Goal: Find contact information: Find contact information

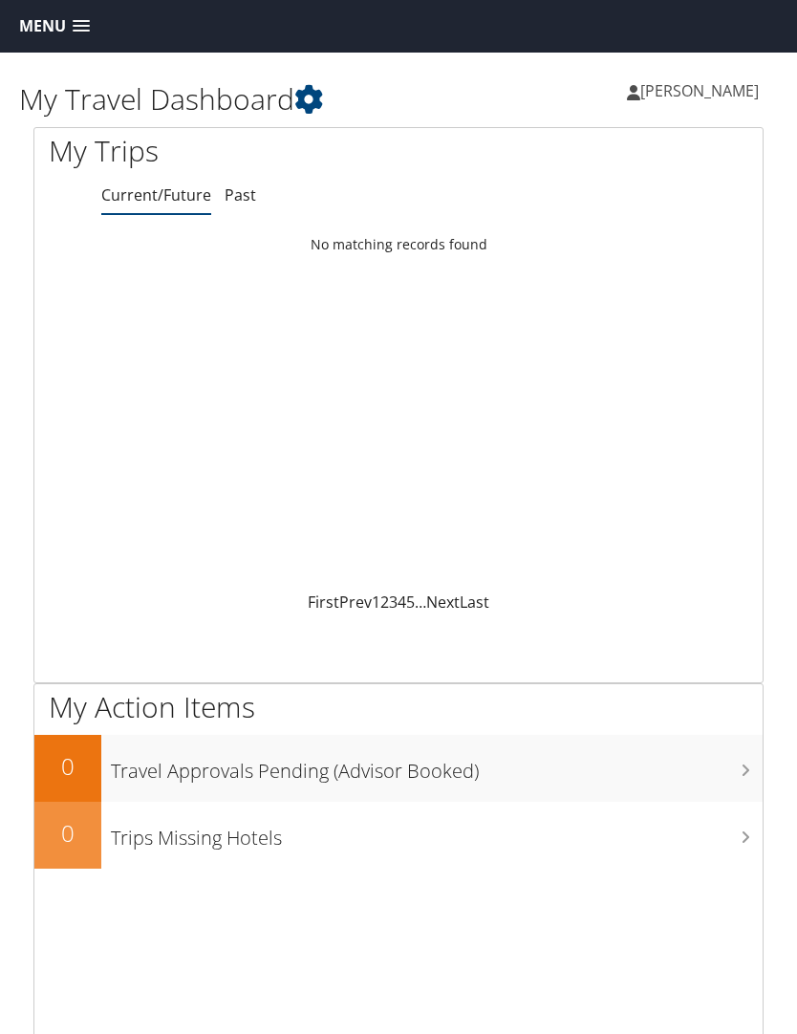
click at [716, 96] on span "[PERSON_NAME]" at bounding box center [699, 90] width 119 height 21
click at [153, 204] on link "Current/Future" at bounding box center [156, 194] width 110 height 21
click at [235, 194] on link "Past" at bounding box center [241, 194] width 32 height 21
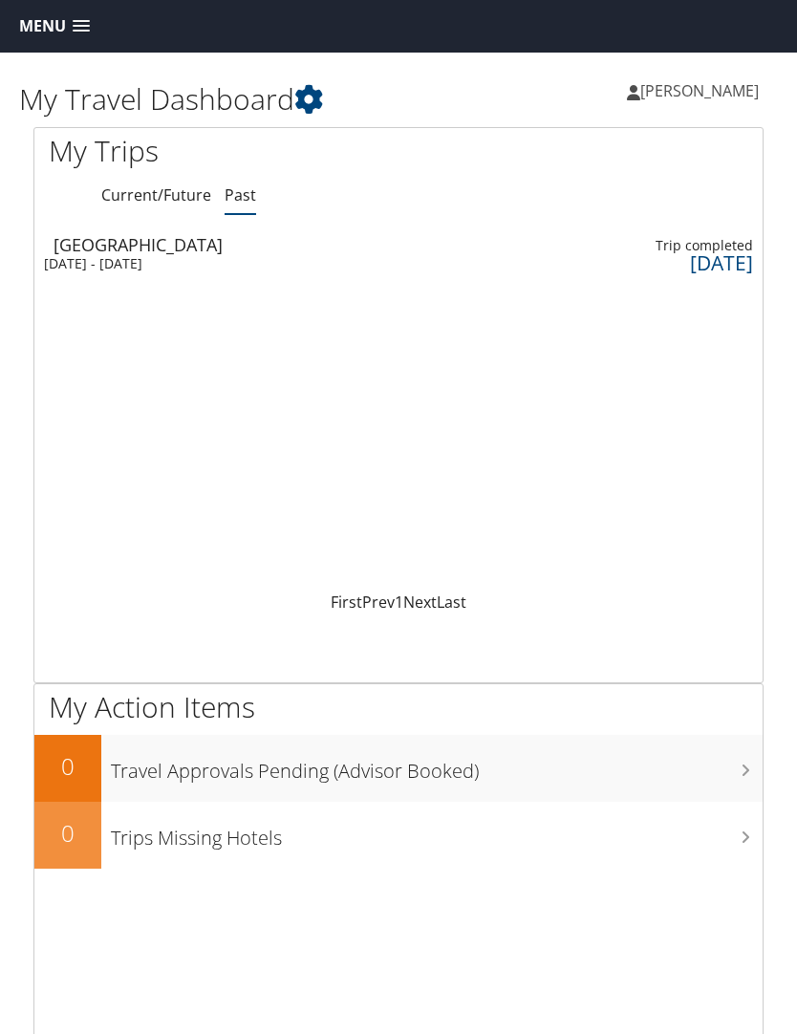
click at [155, 206] on link "Current/Future" at bounding box center [156, 194] width 110 height 21
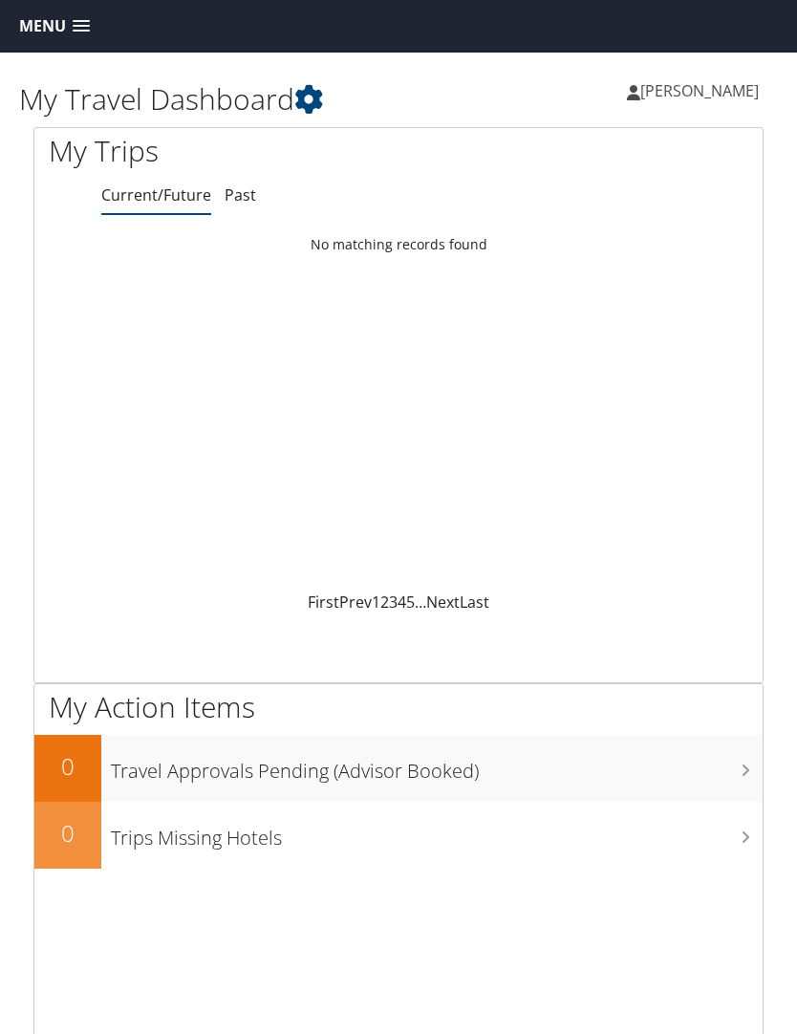
click at [721, 96] on span "[PERSON_NAME]" at bounding box center [699, 90] width 119 height 21
click at [675, 203] on link "Travel Agency Contacts" at bounding box center [651, 190] width 213 height 32
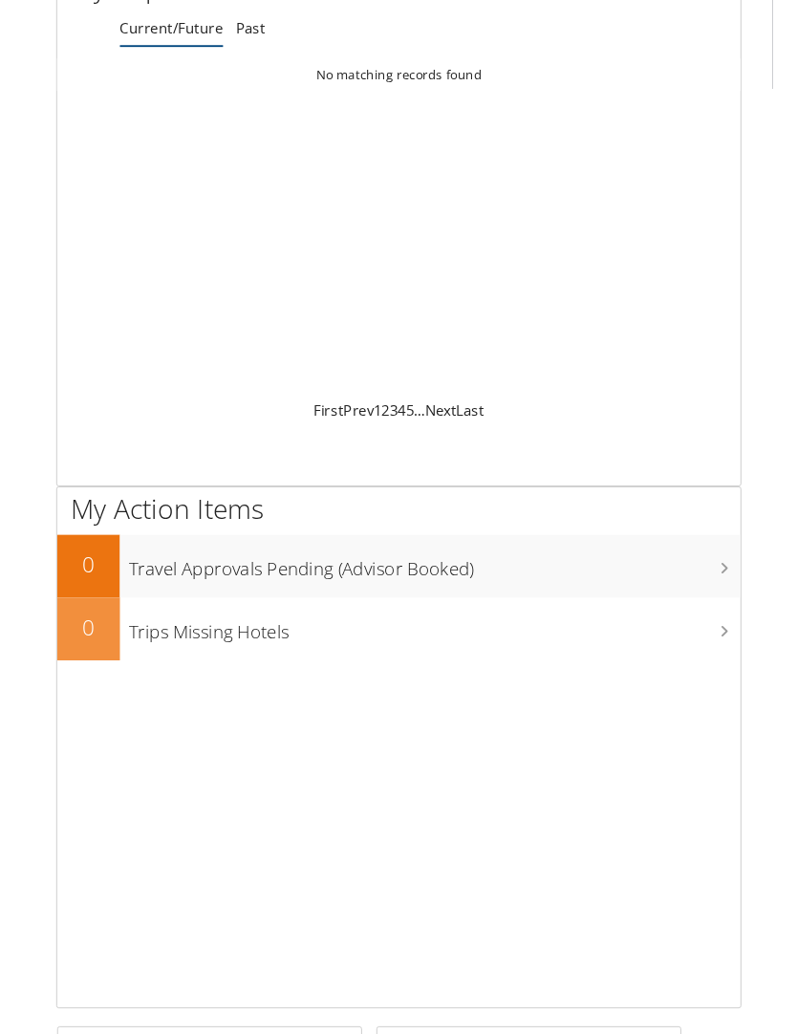
scroll to position [173, 0]
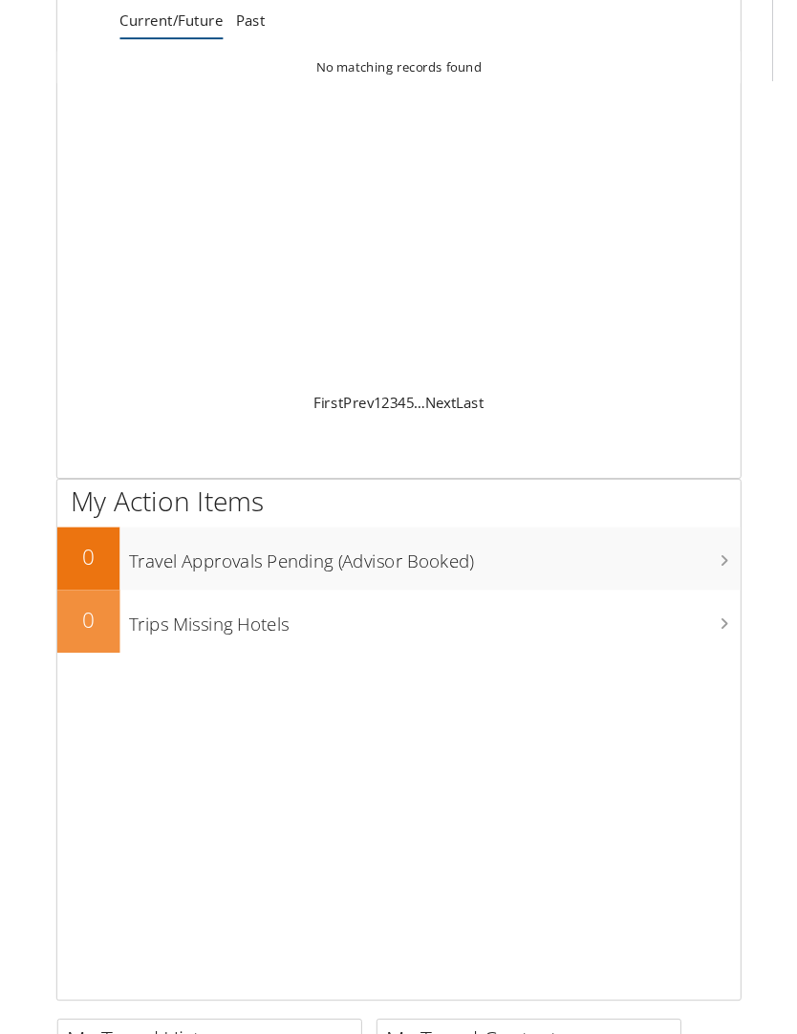
click at [743, 600] on icon at bounding box center [746, 597] width 10 height 15
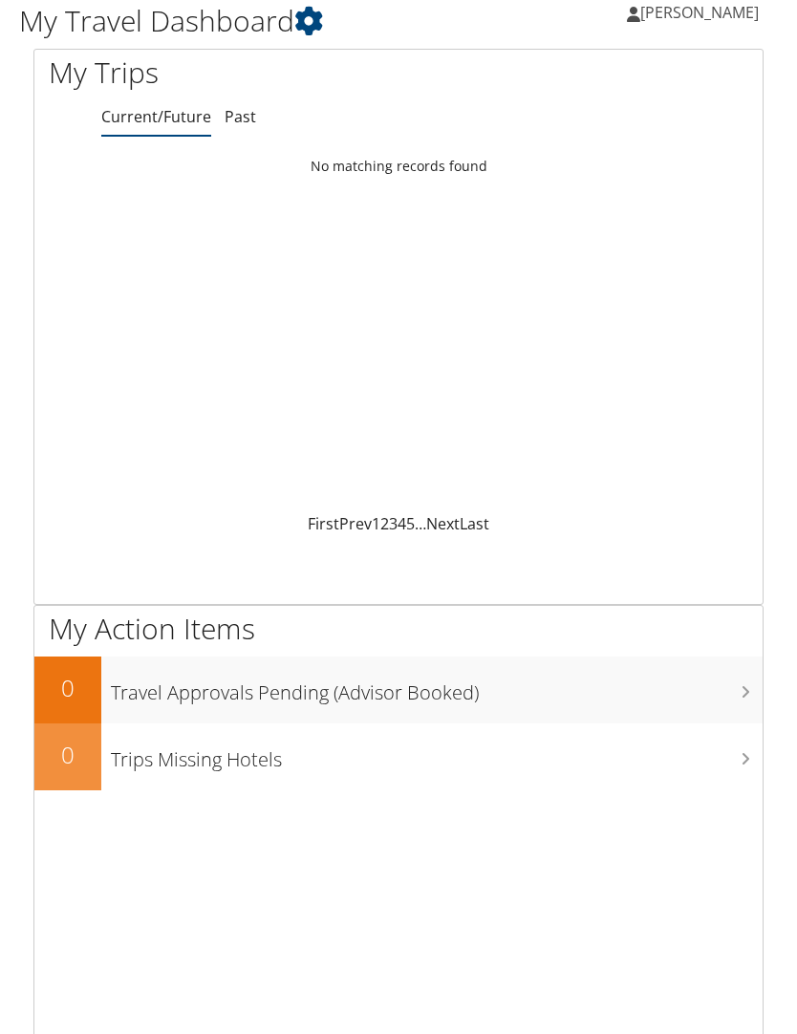
scroll to position [0, 0]
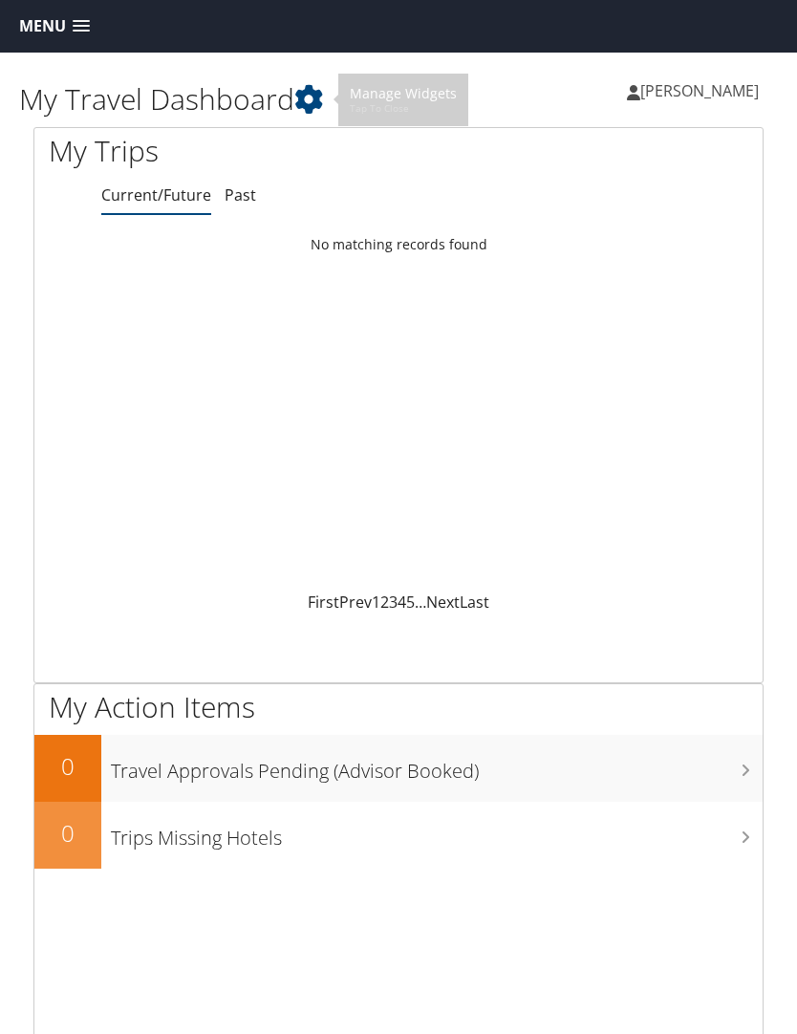
click at [307, 86] on icon at bounding box center [308, 99] width 29 height 29
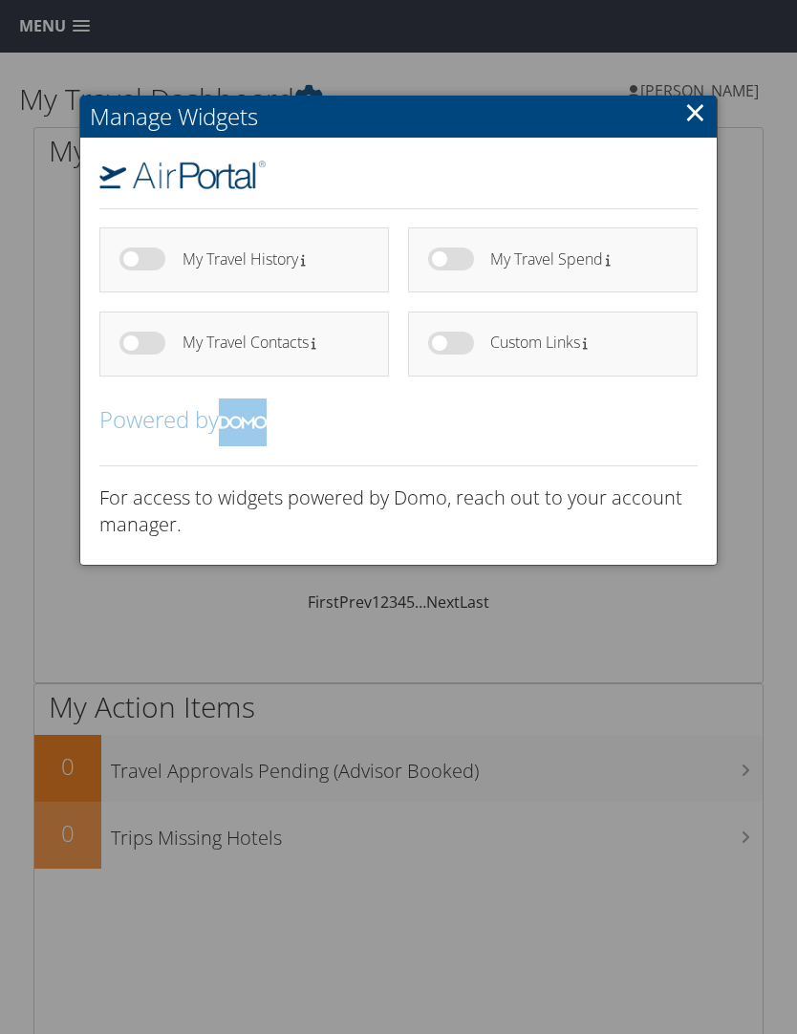
click at [704, 113] on link "×" at bounding box center [695, 112] width 22 height 38
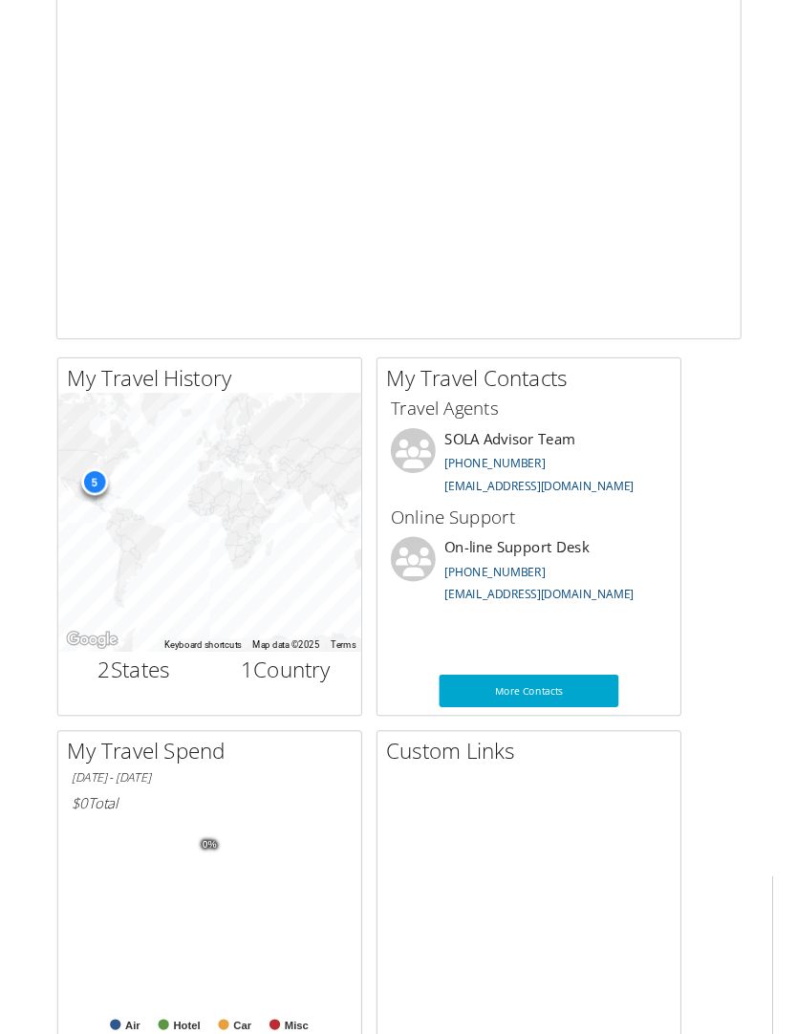
scroll to position [878, 0]
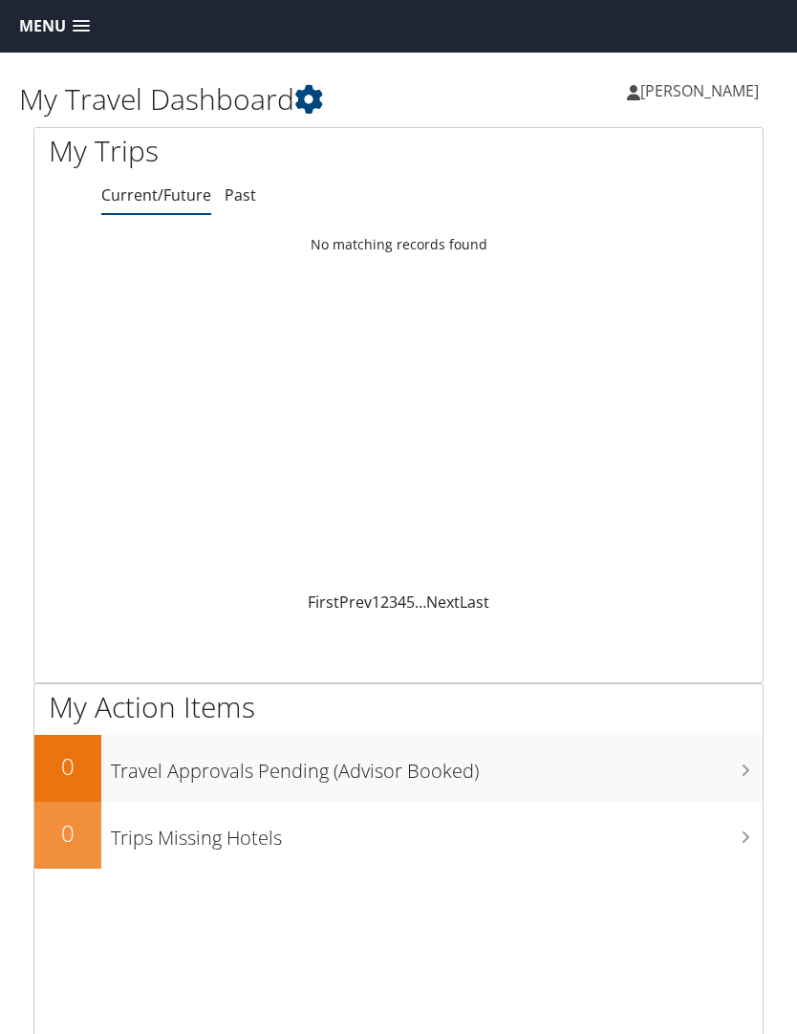
click at [688, 105] on link "[PERSON_NAME]" at bounding box center [702, 90] width 151 height 57
click at [594, 161] on link "My Settings" at bounding box center [651, 157] width 213 height 32
click at [706, 95] on span "[PERSON_NAME]" at bounding box center [699, 90] width 119 height 21
click at [684, 181] on link "Travel Agency Contacts" at bounding box center [651, 190] width 213 height 32
